Goal: Find contact information: Obtain details needed to contact an individual or organization

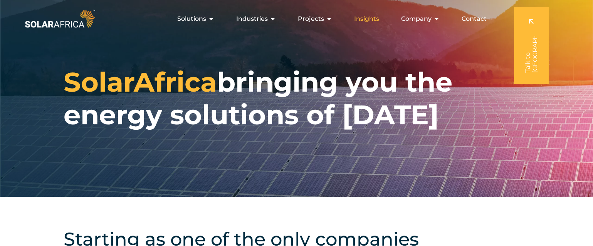
click at [373, 16] on span "Insights" at bounding box center [366, 18] width 25 height 9
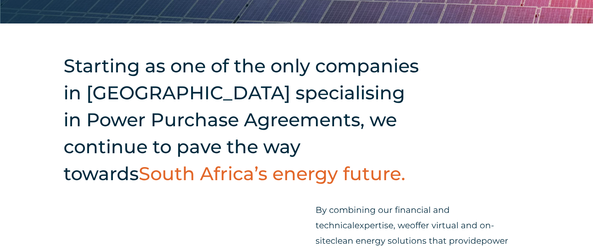
scroll to position [312, 0]
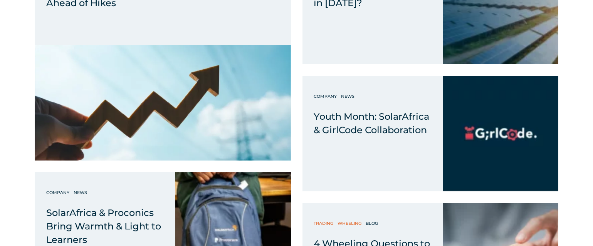
scroll to position [405, 0]
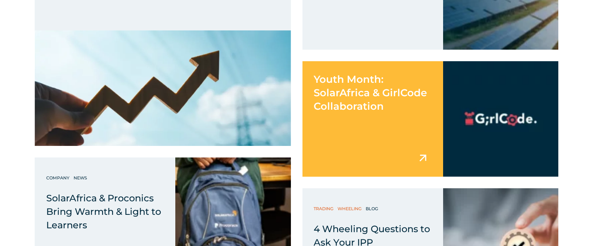
click at [430, 126] on div "Youth Month: SolarAfrica & GirlCode Collaboration" at bounding box center [372, 119] width 141 height 116
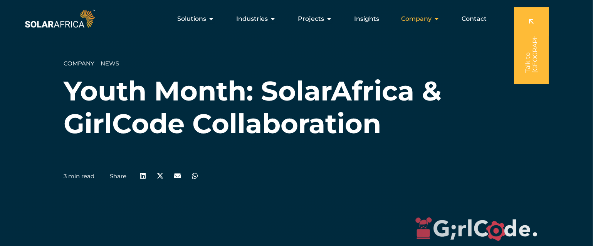
click at [432, 15] on span "Company" at bounding box center [416, 18] width 30 height 9
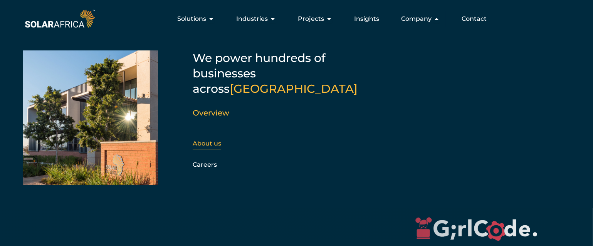
click at [201, 138] on div "About us" at bounding box center [234, 144] width 83 height 12
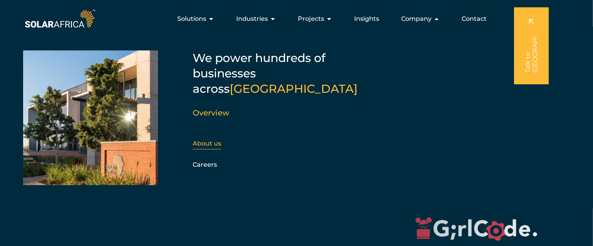
click at [207, 140] on link "About us" at bounding box center [207, 143] width 29 height 7
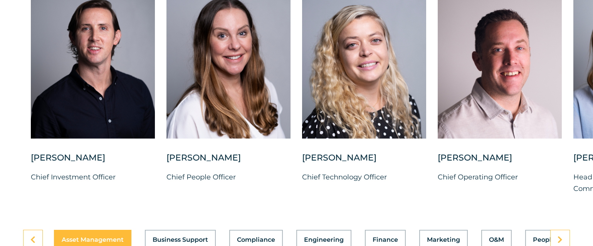
scroll to position [1976, 0]
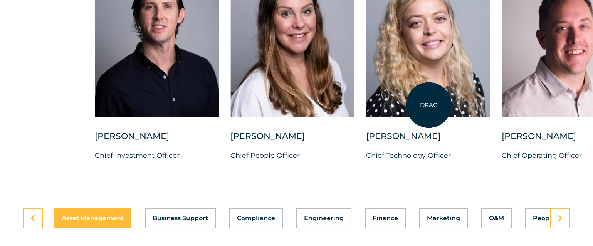
drag, startPoint x: 108, startPoint y: 63, endPoint x: 429, endPoint y: 105, distance: 323.4
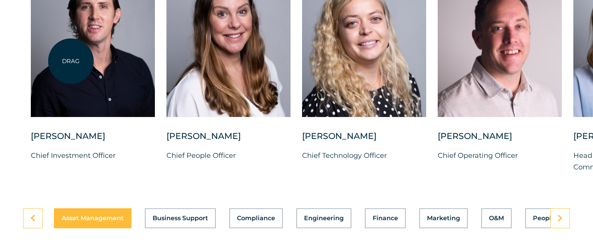
click at [71, 61] on div at bounding box center [93, 40] width 124 height 153
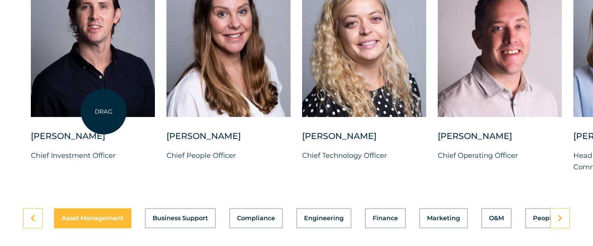
click at [104, 112] on div at bounding box center [93, 40] width 124 height 153
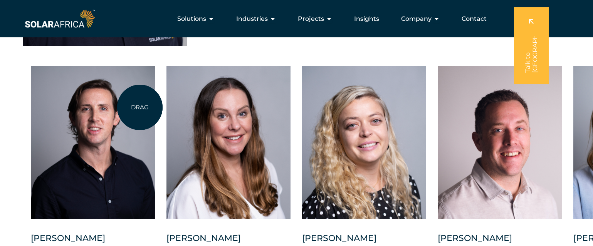
scroll to position [1861, 0]
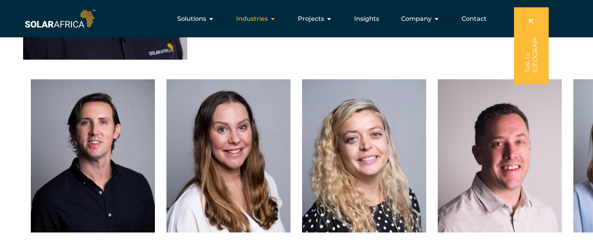
click at [268, 21] on span "Industries" at bounding box center [252, 18] width 32 height 9
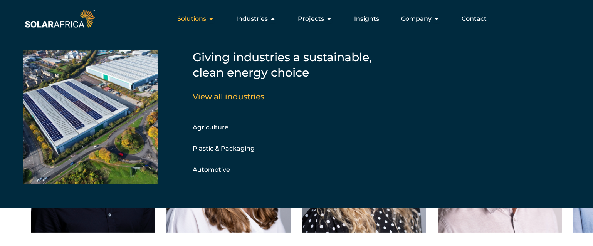
click at [206, 20] on span "Solutions" at bounding box center [191, 18] width 29 height 9
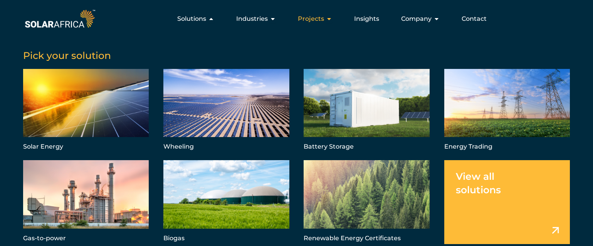
click at [319, 18] on span "Projects" at bounding box center [311, 18] width 26 height 9
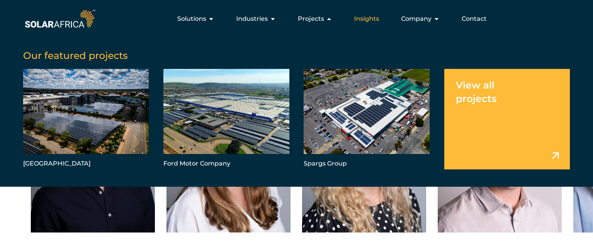
click at [376, 20] on span "Insights" at bounding box center [366, 18] width 25 height 9
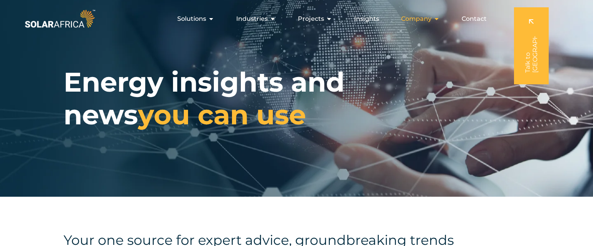
click at [414, 17] on span "Company" at bounding box center [416, 18] width 30 height 9
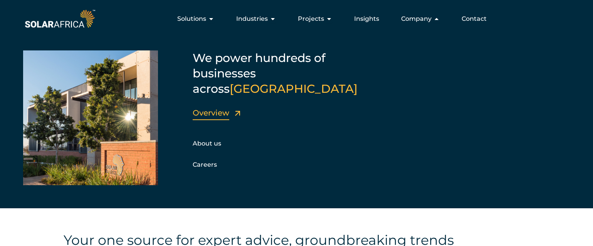
click at [207, 108] on link "Overview" at bounding box center [211, 112] width 37 height 9
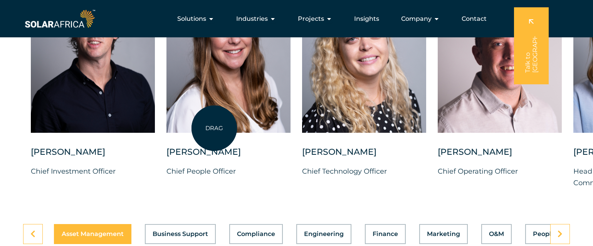
scroll to position [1907, 0]
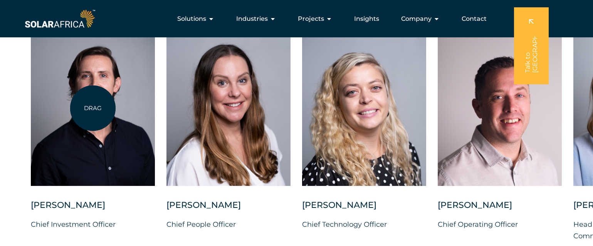
click at [92, 108] on div at bounding box center [93, 109] width 124 height 153
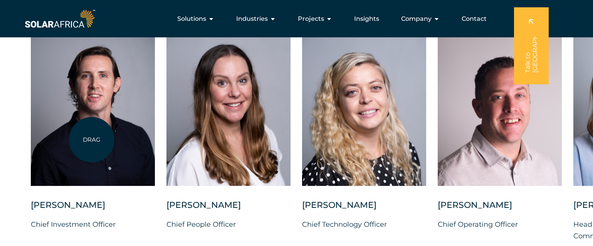
click at [92, 140] on div at bounding box center [93, 109] width 124 height 153
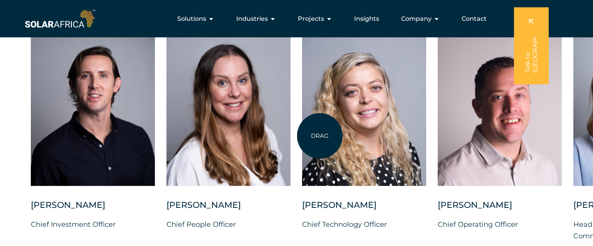
click at [320, 135] on div at bounding box center [364, 109] width 124 height 153
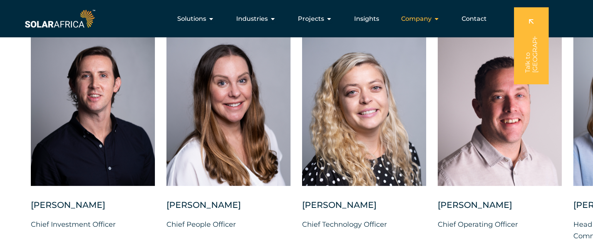
click at [416, 20] on span "Company" at bounding box center [416, 18] width 30 height 9
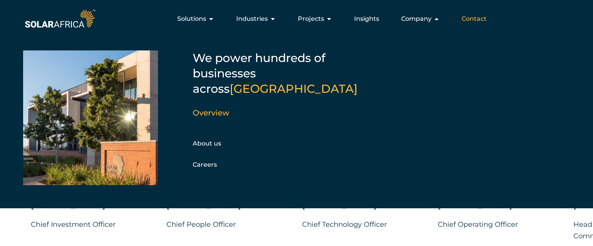
click at [466, 18] on span "Contact" at bounding box center [474, 18] width 25 height 9
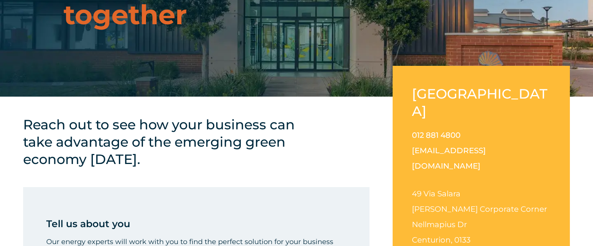
scroll to position [116, 0]
